Goal: Information Seeking & Learning: Learn about a topic

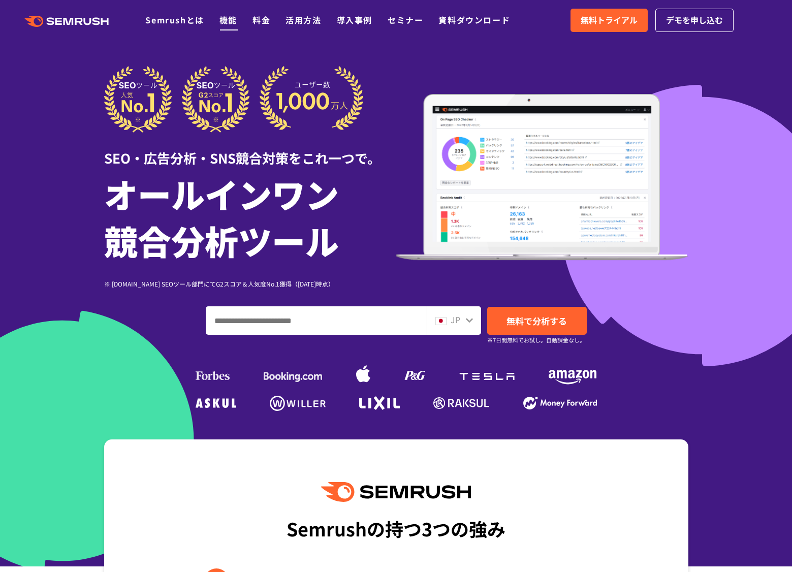
click at [231, 20] on link "機能" at bounding box center [228, 20] width 18 height 12
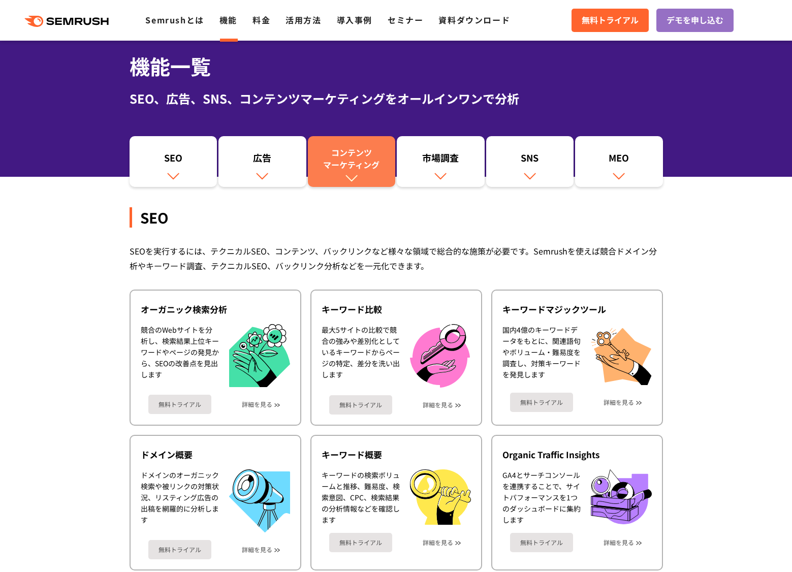
scroll to position [40, 0]
click at [166, 20] on link "Semrushとは" at bounding box center [174, 20] width 58 height 12
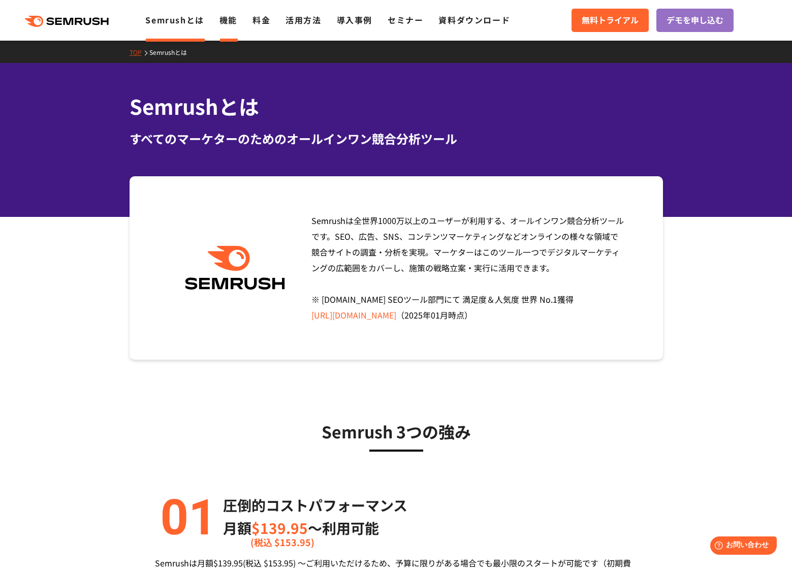
click at [229, 22] on link "機能" at bounding box center [228, 20] width 18 height 12
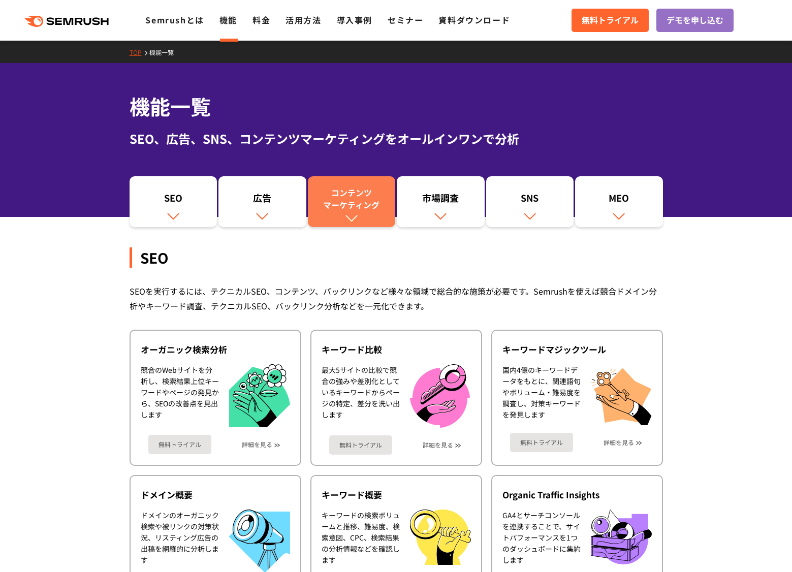
click at [378, 187] on div "コンテンツ マーケティング" at bounding box center [352, 198] width 78 height 24
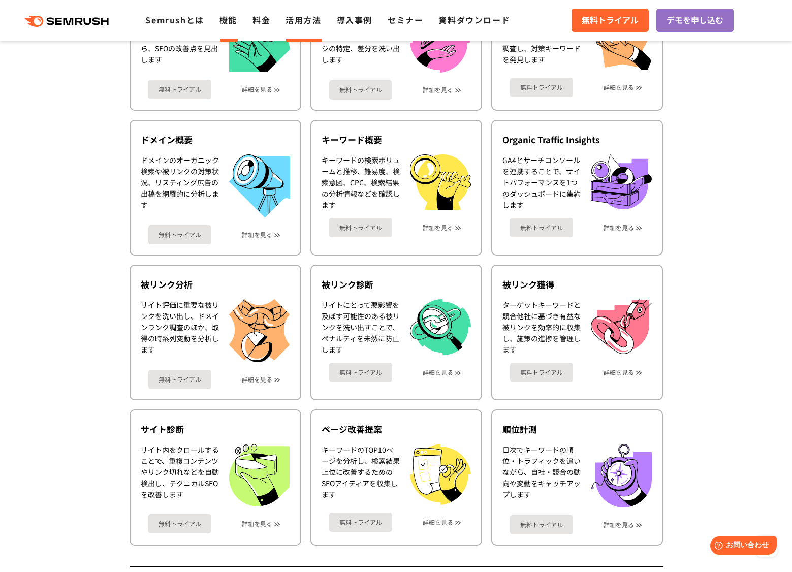
scroll to position [352, 0]
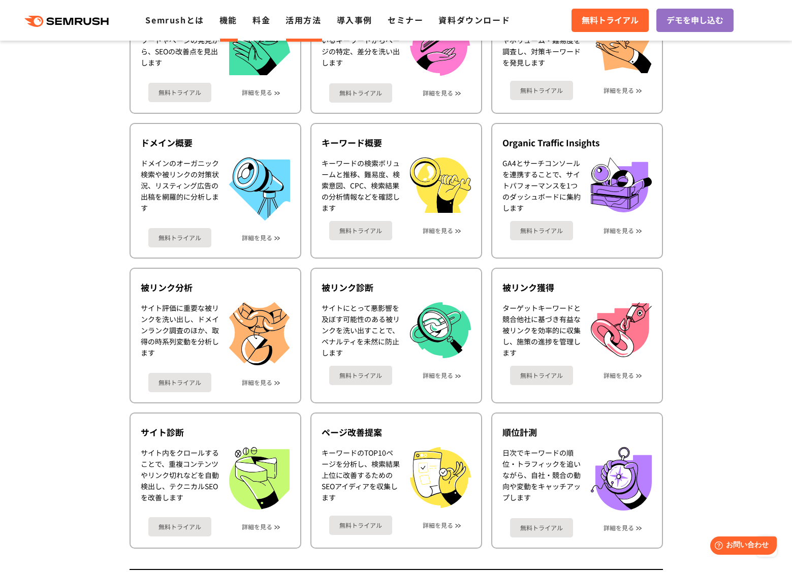
click at [305, 25] on link "活用方法" at bounding box center [303, 20] width 36 height 12
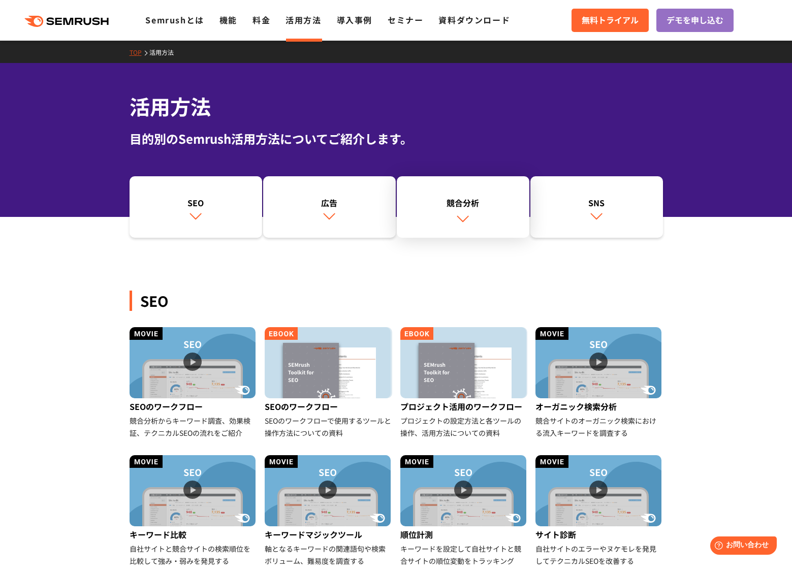
click at [465, 207] on div "競合分析" at bounding box center [463, 203] width 122 height 12
click at [578, 198] on div "SNS" at bounding box center [596, 203] width 122 height 12
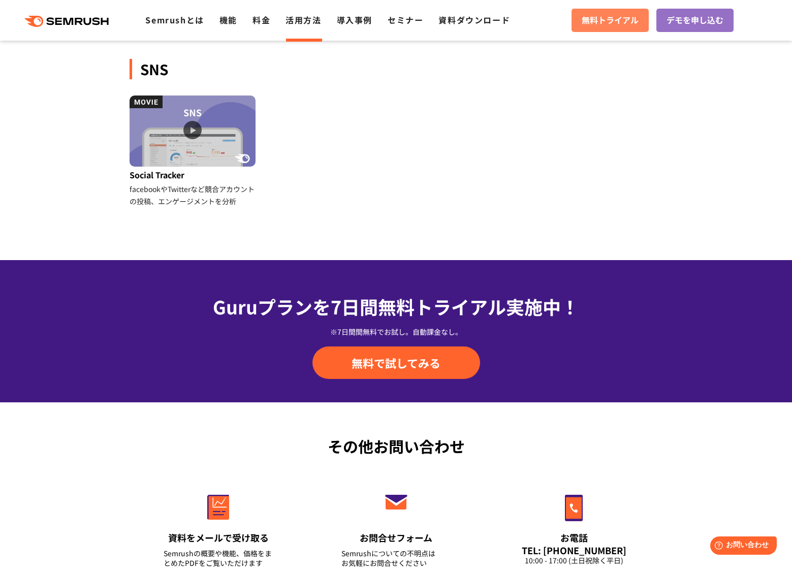
scroll to position [1107, 0]
